Goal: Transaction & Acquisition: Purchase product/service

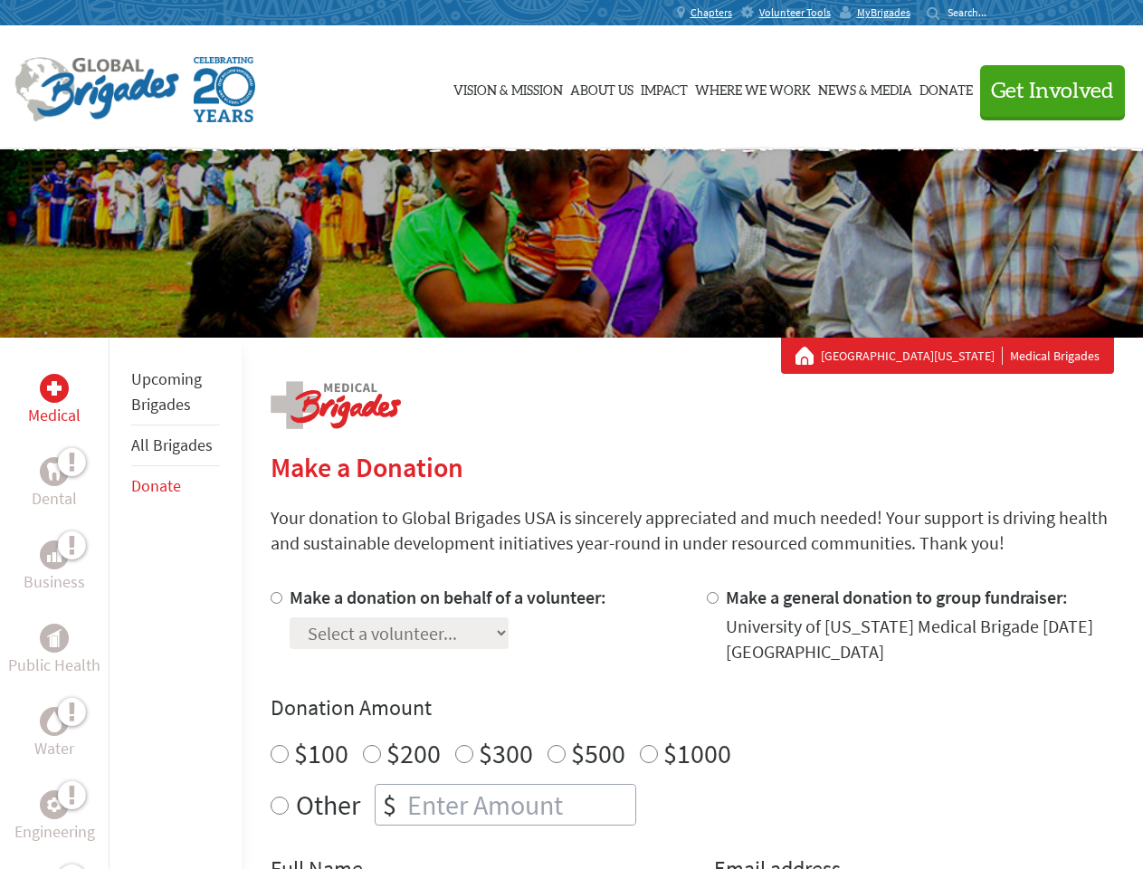
click at [999, 13] on div "Search for:" at bounding box center [963, 12] width 72 height 14
click at [1044, 90] on span "Get Involved" at bounding box center [1052, 92] width 123 height 22
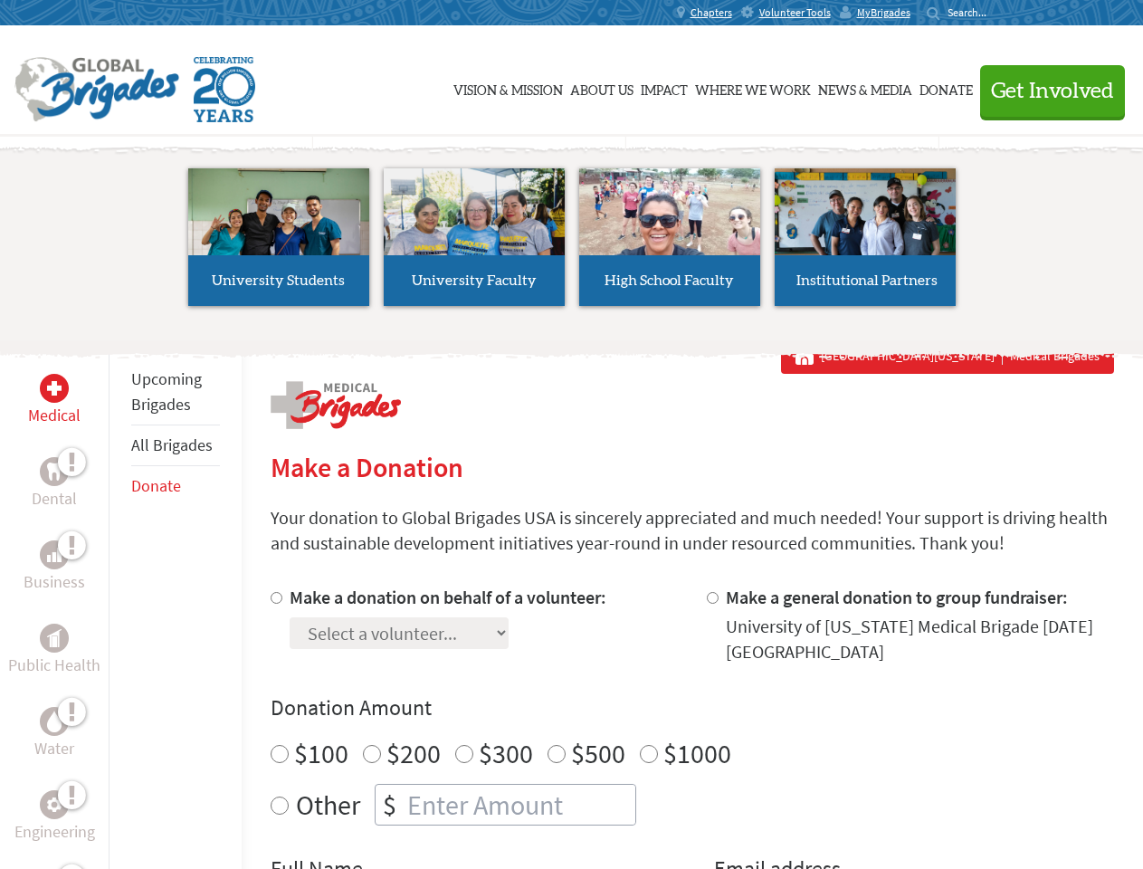
click at [572, 243] on li "High School Faculty" at bounding box center [669, 237] width 195 height 167
click at [119, 603] on div "Upcoming Brigades All Brigades Donate" at bounding box center [175, 772] width 133 height 869
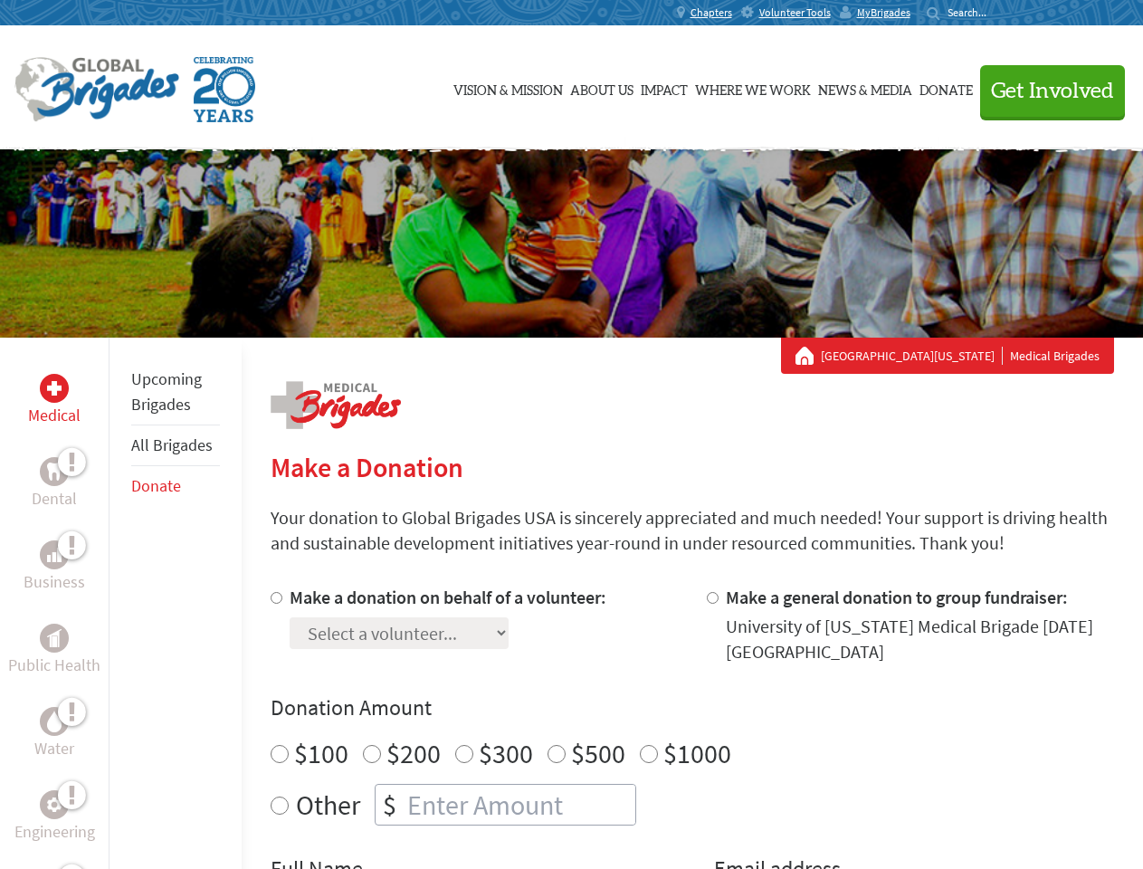
click at [691, 727] on div "Donation Amount $100 $200 $300 $500 $1000 Other $" at bounding box center [692, 759] width 843 height 132
click at [274, 597] on input "Make a donation on behalf of a volunteer:" at bounding box center [277, 598] width 12 height 12
radio input "true"
click at [711, 597] on input "Make a general donation to group fundraiser:" at bounding box center [713, 598] width 12 height 12
radio input "true"
